Goal: Task Accomplishment & Management: Complete application form

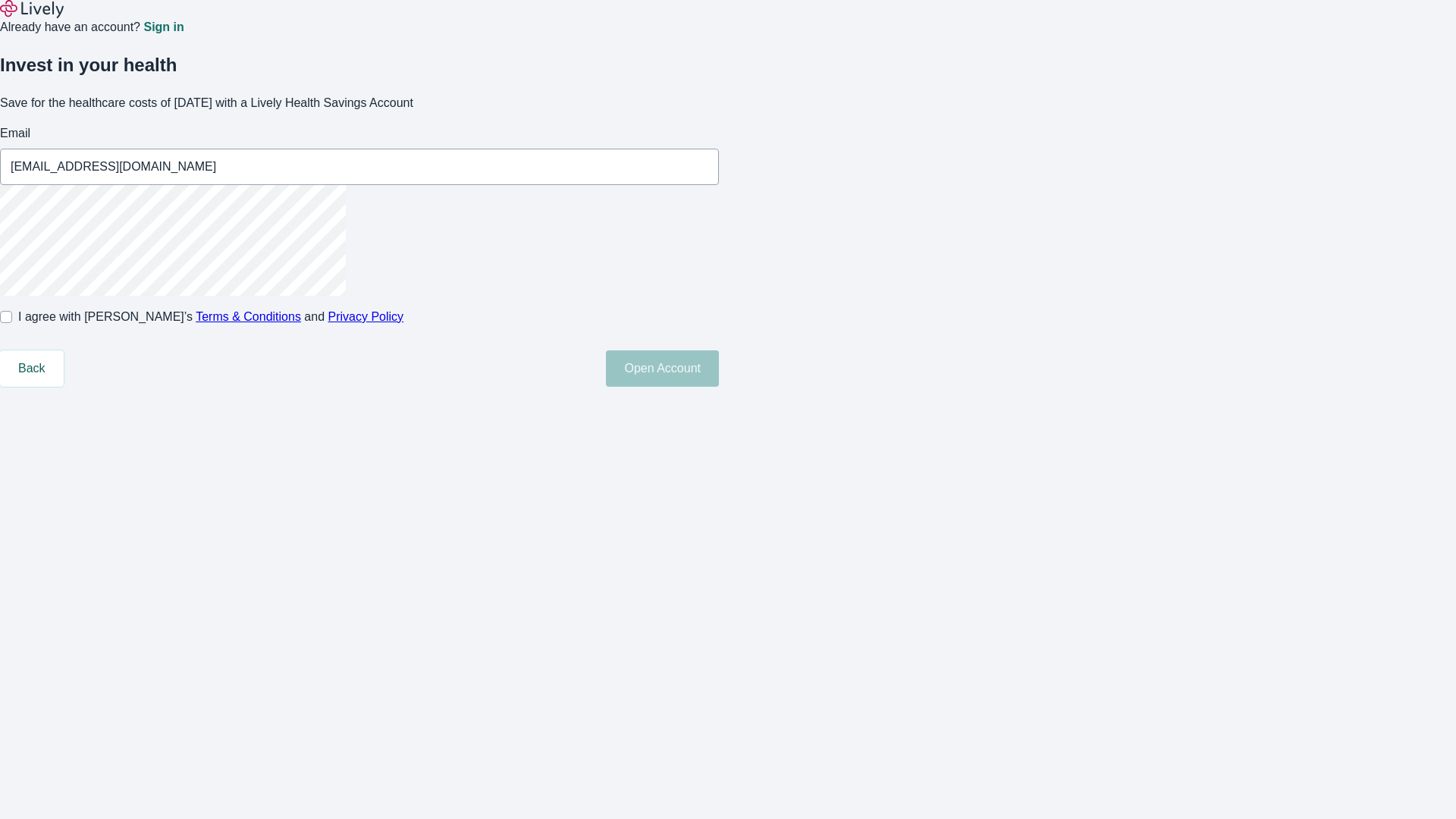
click at [12, 323] on input "I agree with Lively’s Terms & Conditions and Privacy Policy" at bounding box center [6, 317] width 12 height 12
checkbox input "true"
click at [719, 387] on button "Open Account" at bounding box center [663, 368] width 113 height 36
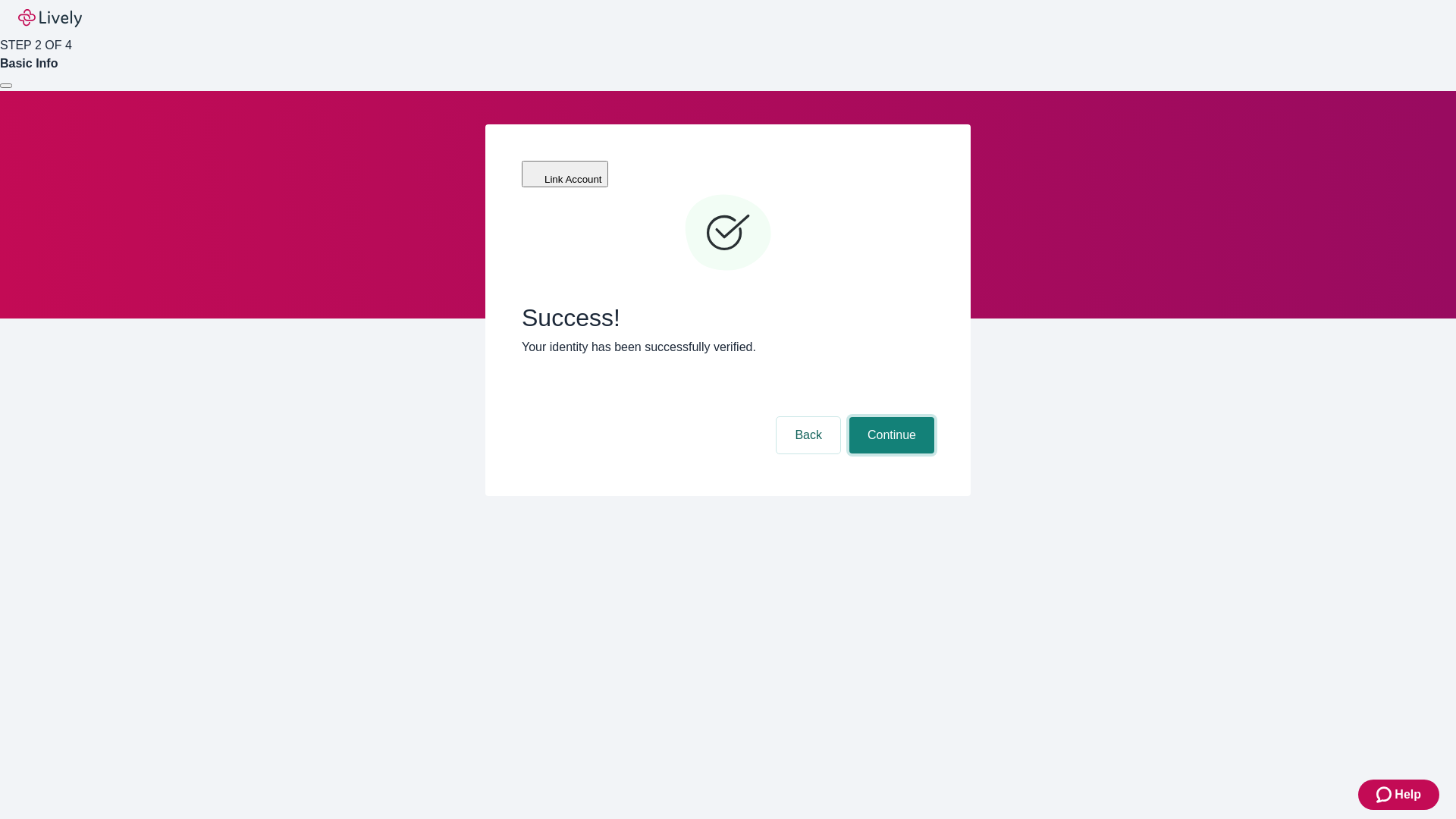
click at [889, 417] on button "Continue" at bounding box center [892, 435] width 85 height 36
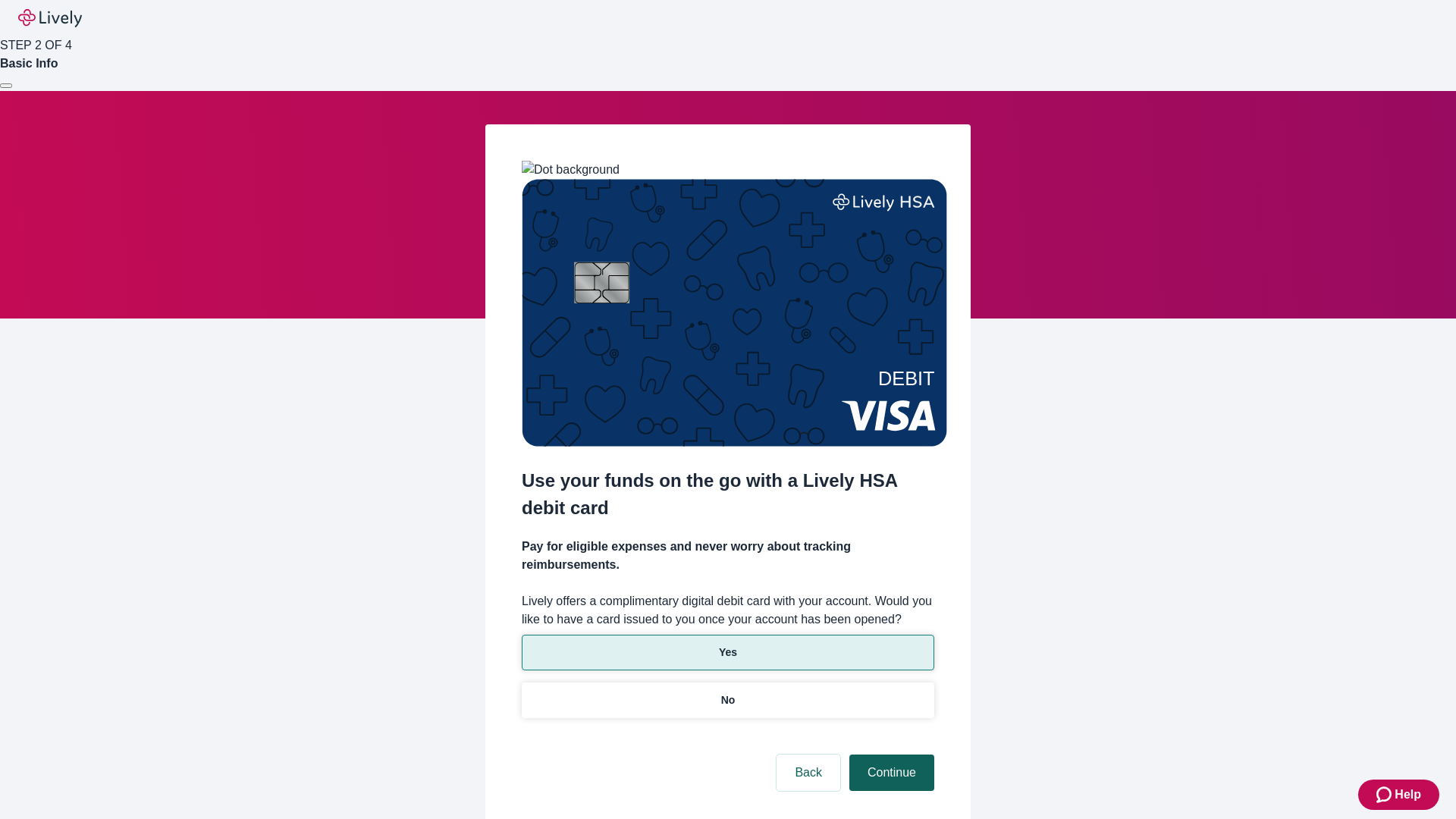
click at [727, 645] on p "Yes" at bounding box center [728, 652] width 18 height 16
click at [889, 754] on button "Continue" at bounding box center [892, 772] width 85 height 36
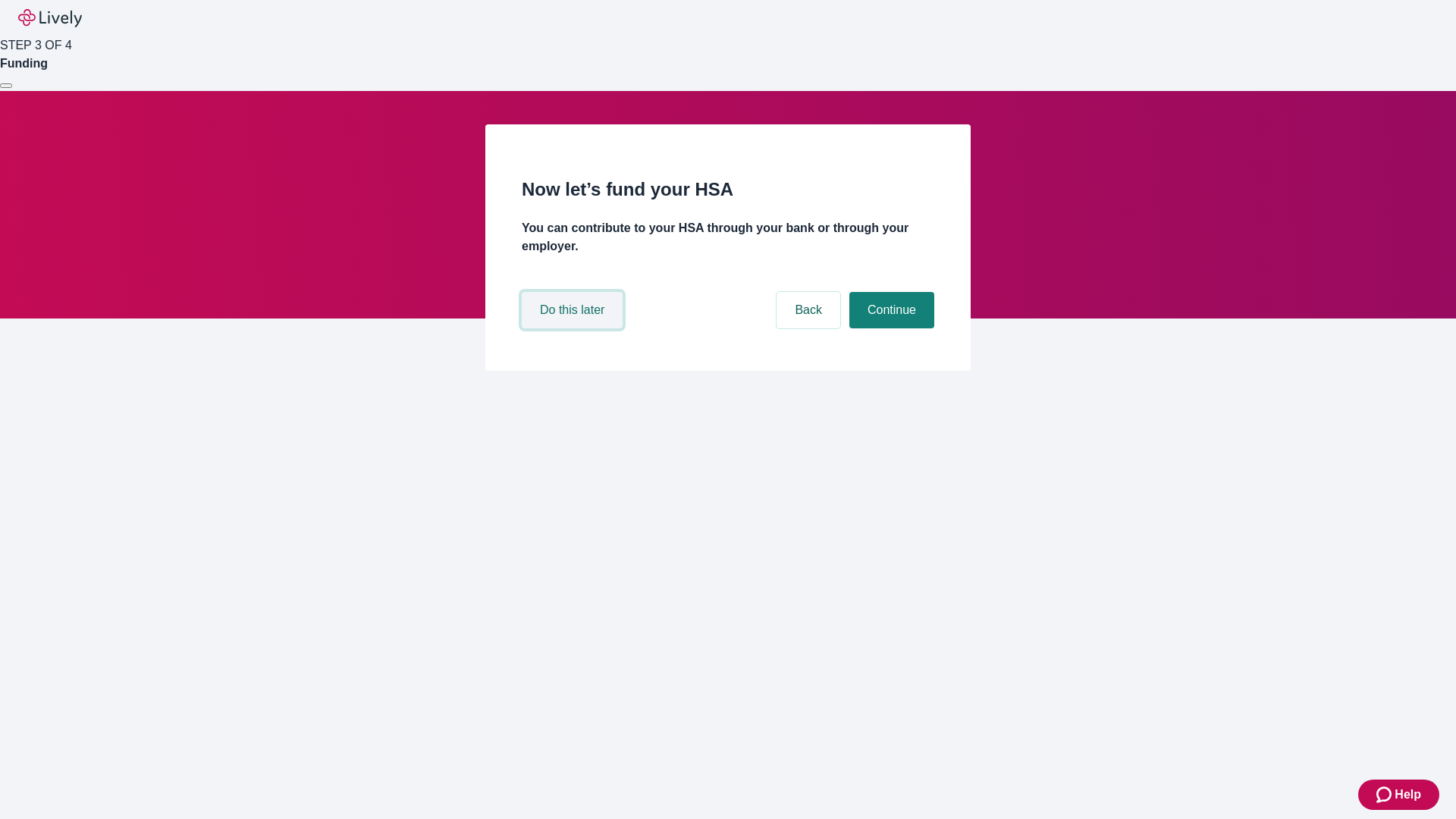
click at [574, 328] on button "Do this later" at bounding box center [572, 310] width 101 height 36
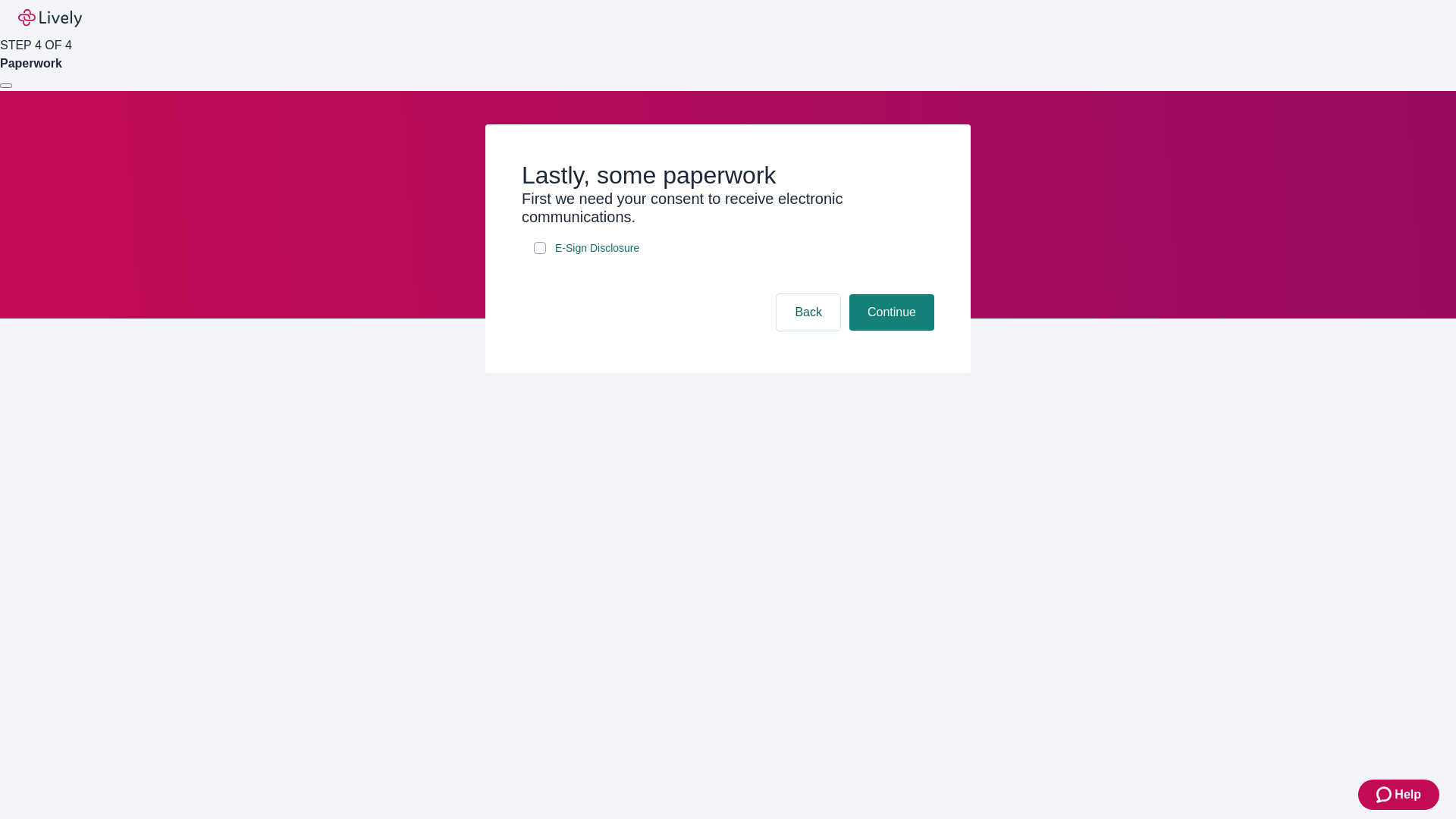
click at [540, 254] on input "E-Sign Disclosure" at bounding box center [540, 248] width 12 height 12
checkbox input "true"
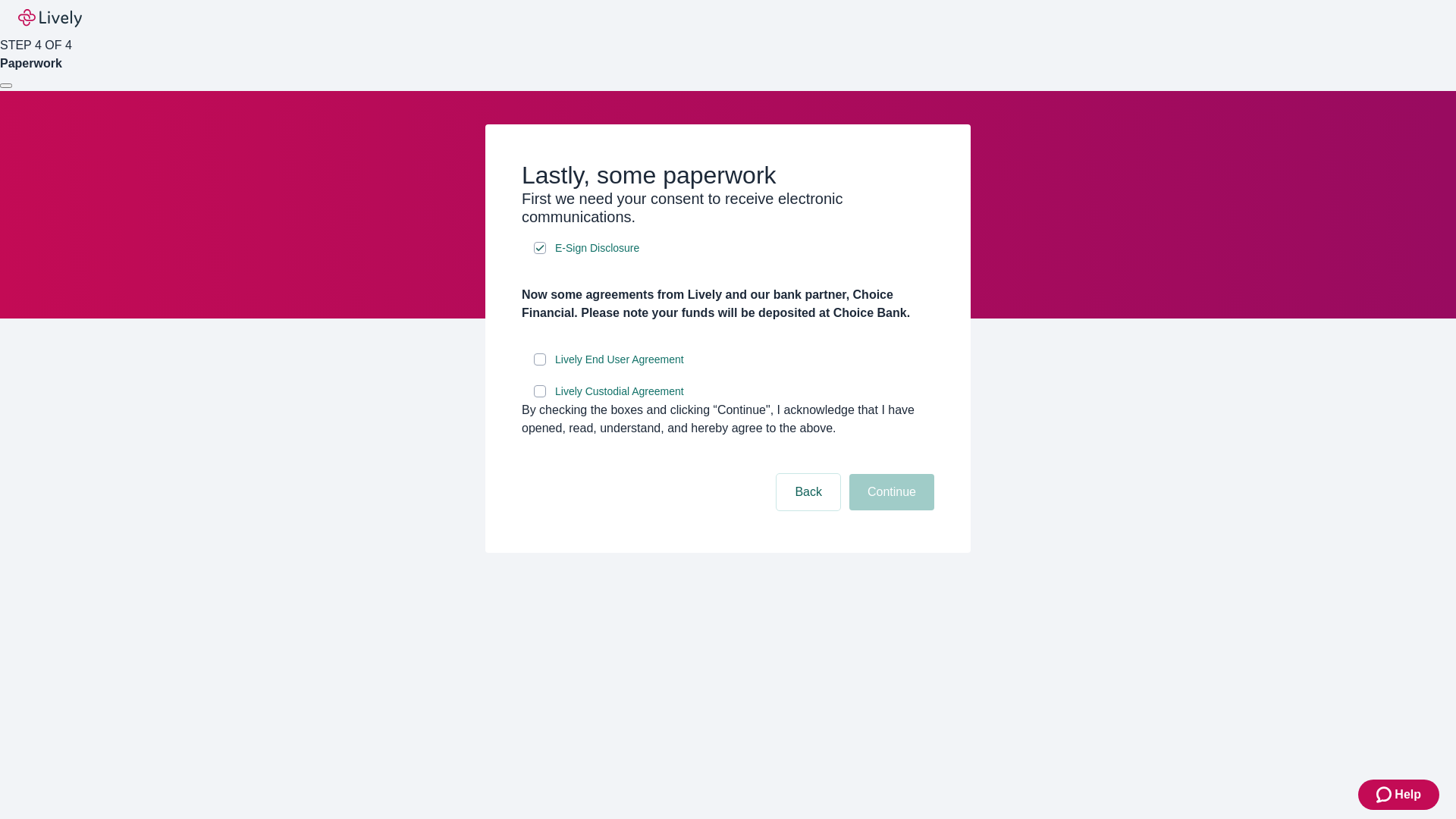
click at [540, 366] on input "Lively End User Agreement" at bounding box center [540, 359] width 12 height 12
checkbox input "true"
click at [540, 398] on input "Lively Custodial Agreement" at bounding box center [540, 391] width 12 height 12
checkbox input "true"
click at [889, 511] on button "Continue" at bounding box center [892, 492] width 85 height 36
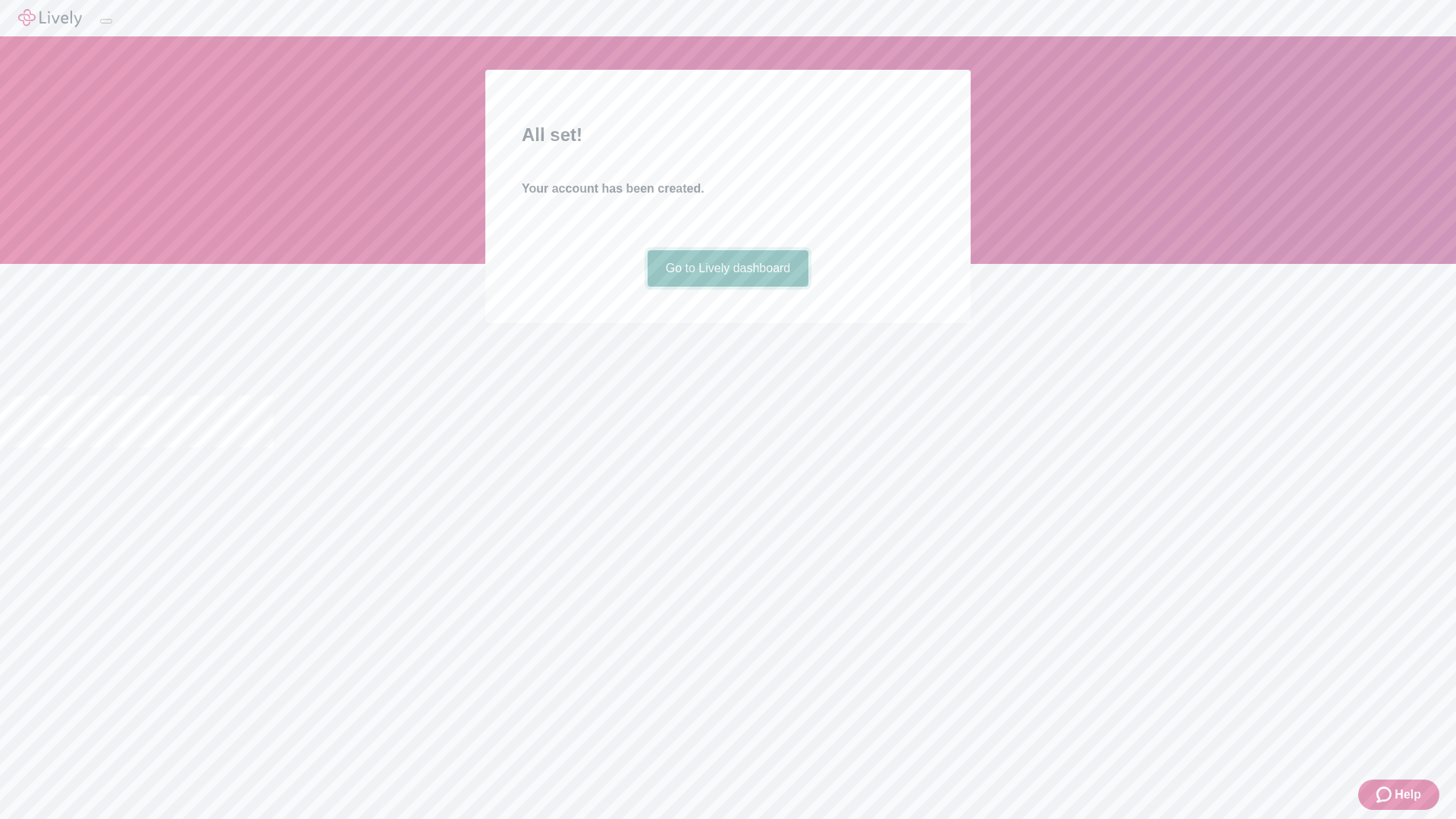
click at [727, 286] on link "Go to Lively dashboard" at bounding box center [728, 268] width 161 height 36
